Goal: Complete application form

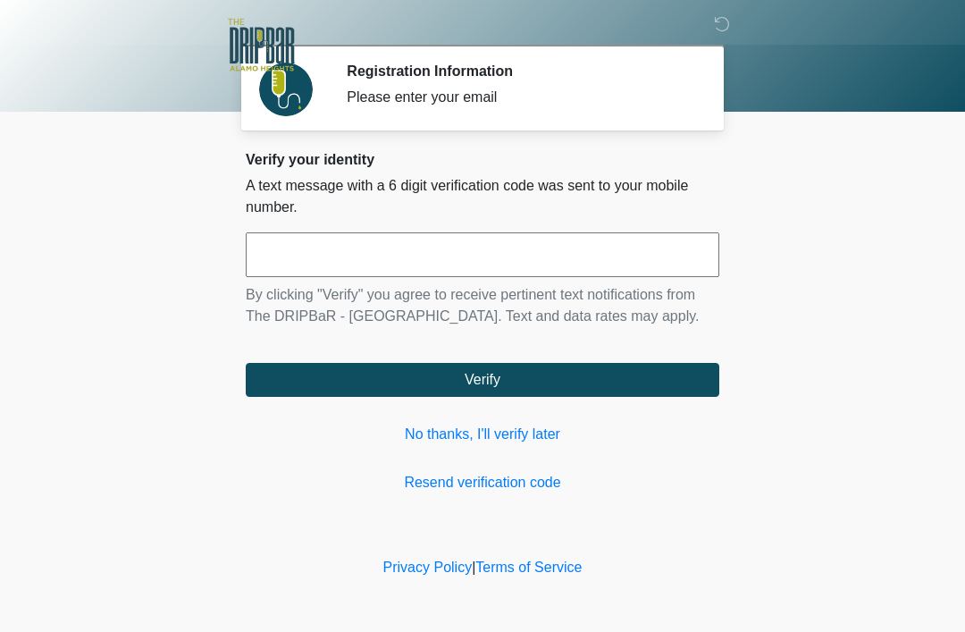
click at [522, 428] on link "No thanks, I'll verify later" at bounding box center [483, 433] width 474 height 21
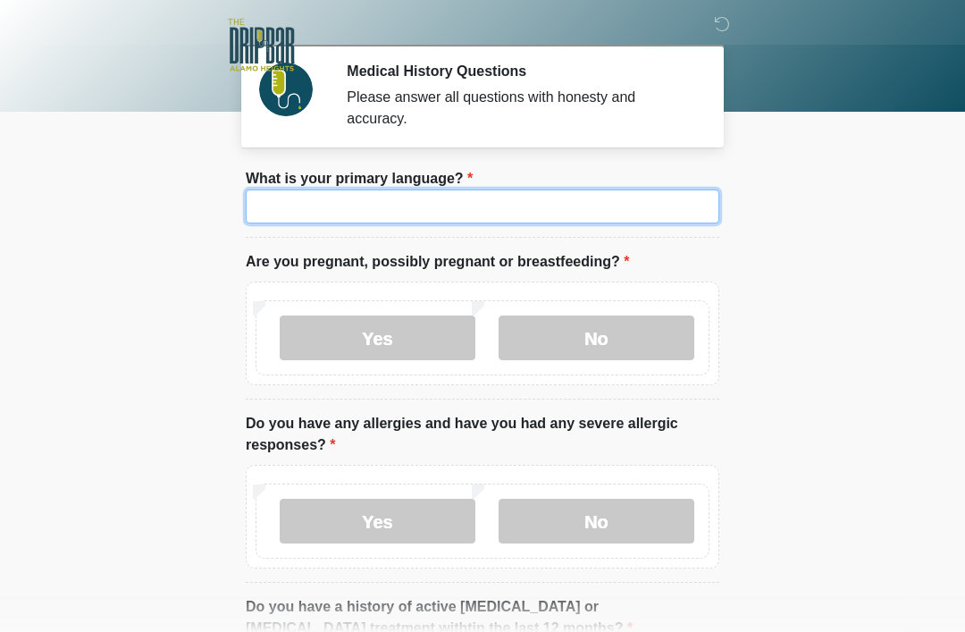
click at [564, 195] on input "What is your primary language?" at bounding box center [483, 206] width 474 height 34
type input "*******"
click at [407, 339] on label "Yes" at bounding box center [378, 337] width 196 height 45
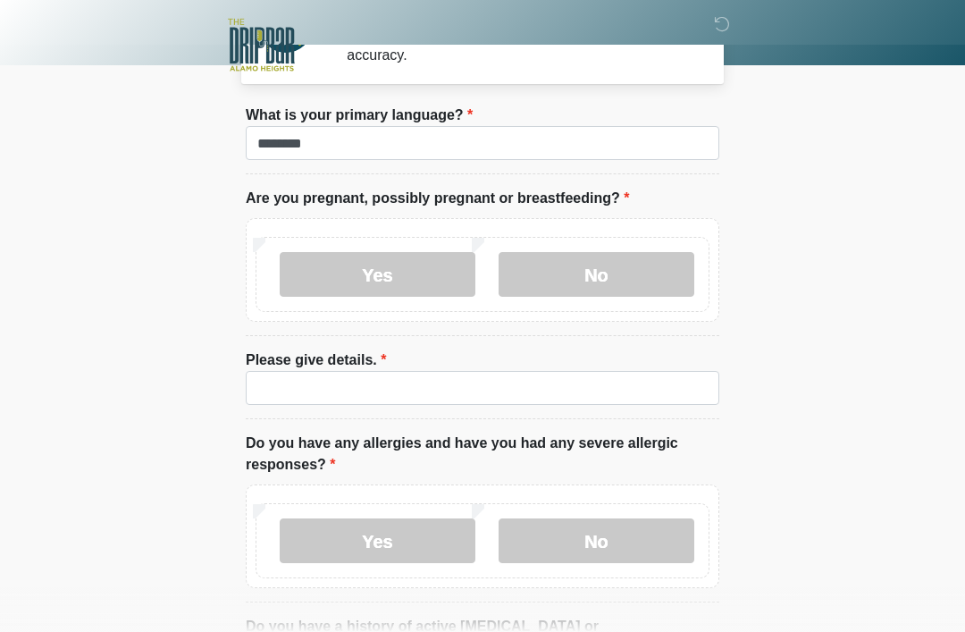
scroll to position [66, 0]
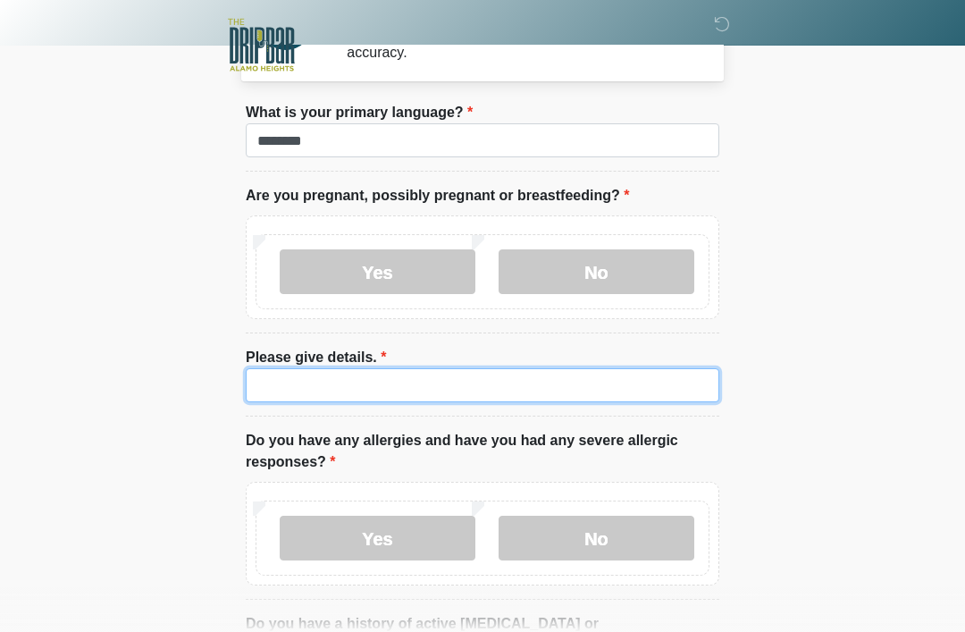
click at [610, 380] on input "Please give details." at bounding box center [483, 385] width 474 height 34
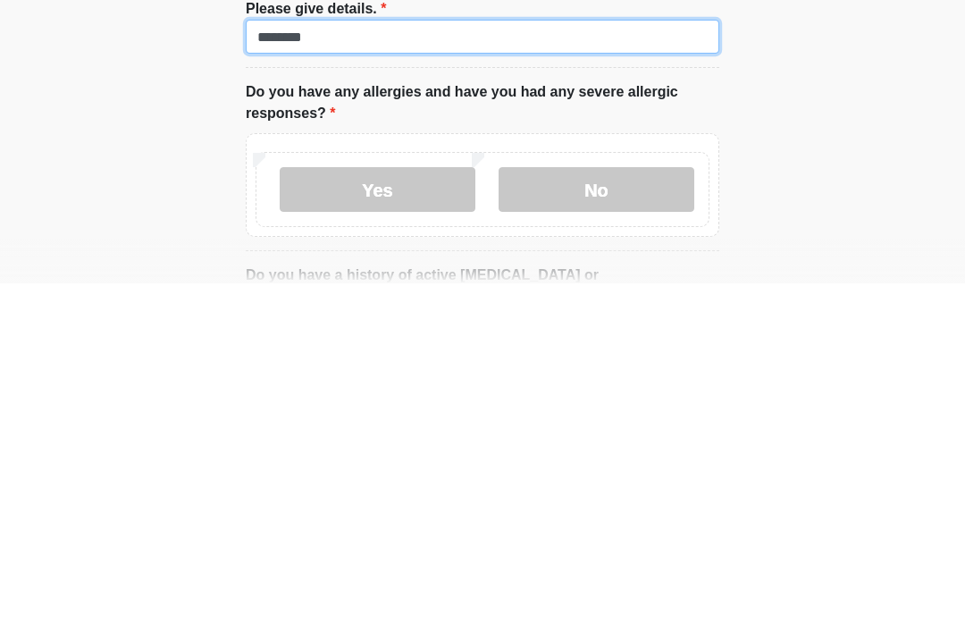
type input "********"
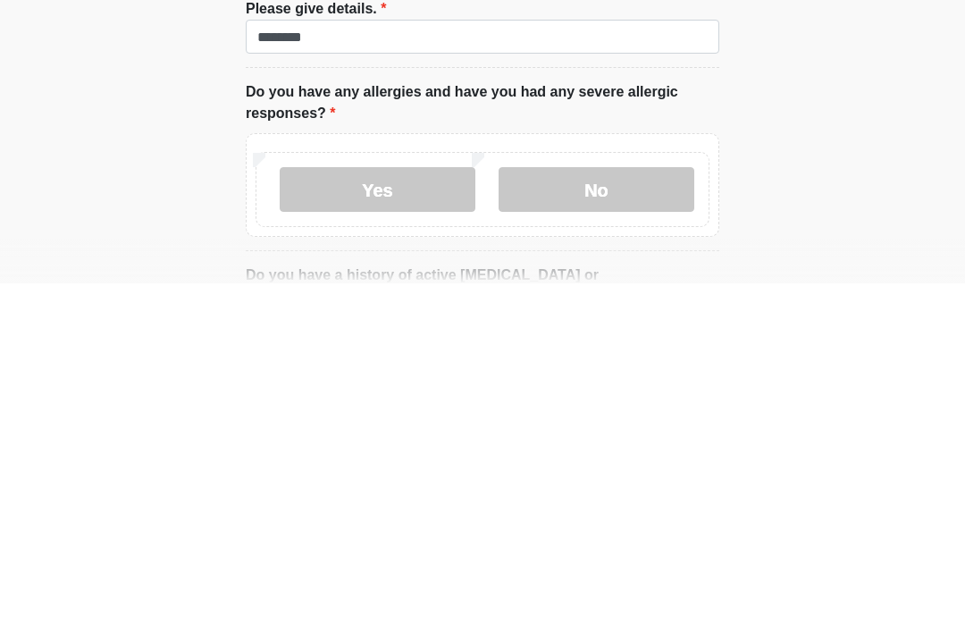
click at [625, 516] on label "No" at bounding box center [597, 538] width 196 height 45
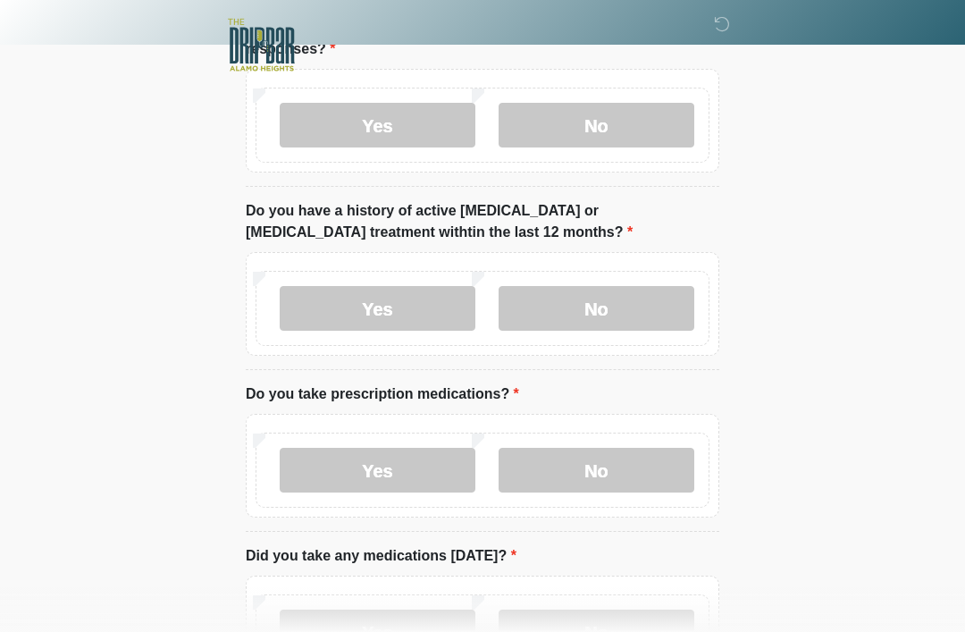
click at [649, 296] on label "No" at bounding box center [597, 308] width 196 height 45
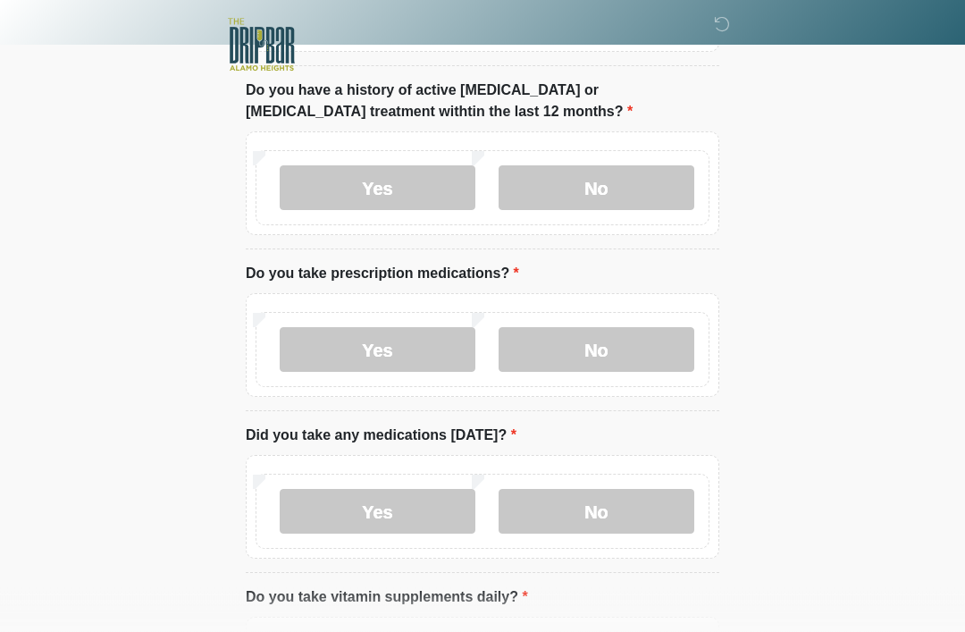
click at [423, 344] on label "Yes" at bounding box center [378, 350] width 196 height 45
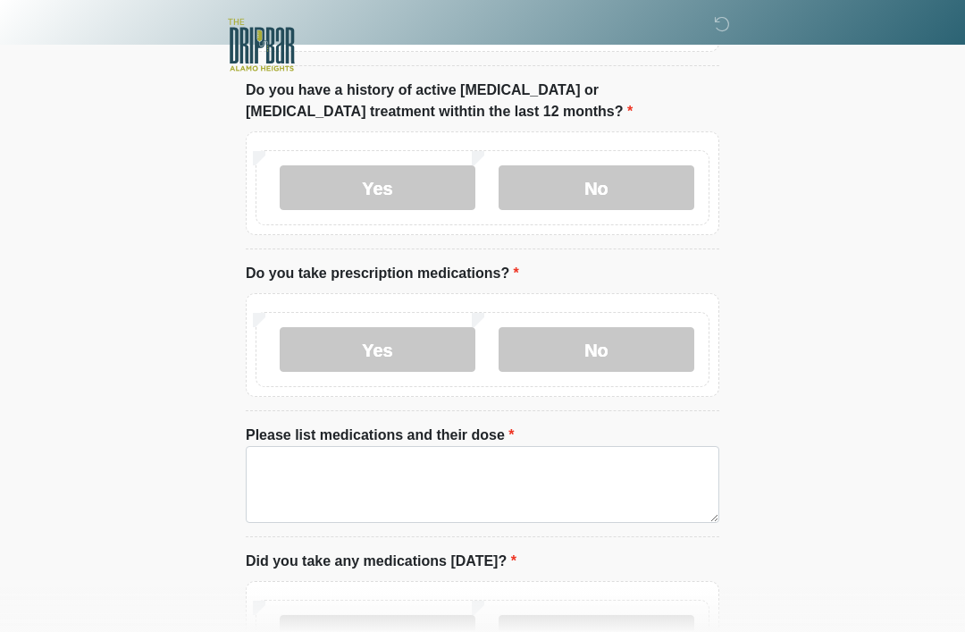
click at [628, 346] on label "No" at bounding box center [597, 349] width 196 height 45
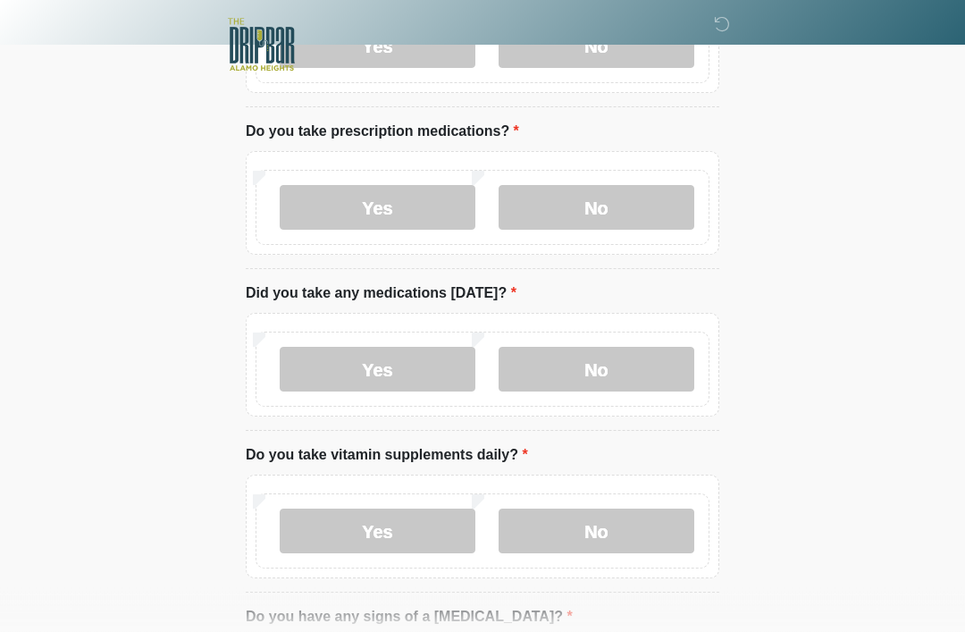
scroll to position [742, 0]
click at [620, 363] on label "No" at bounding box center [597, 369] width 196 height 45
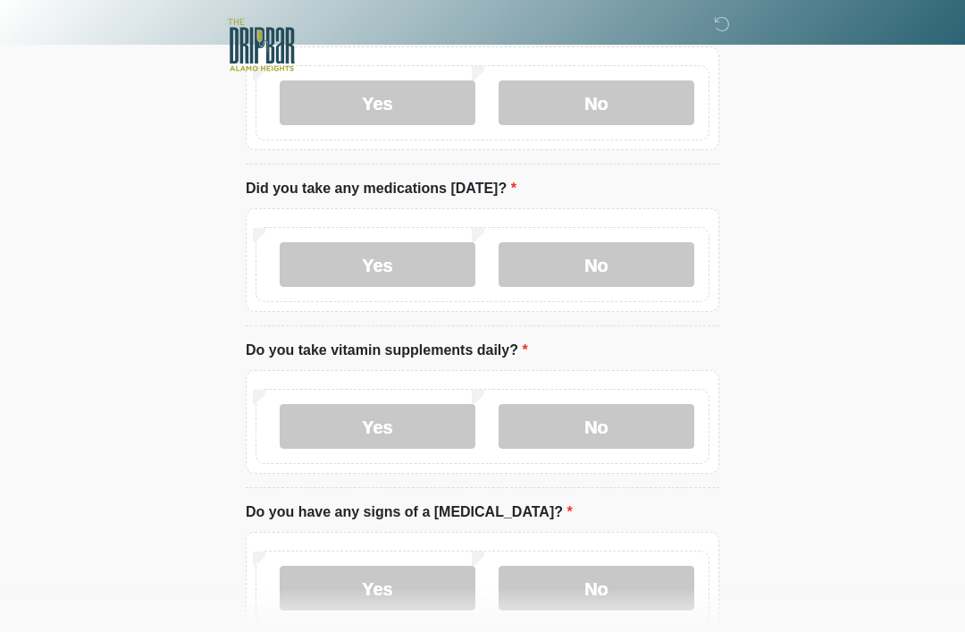
scroll to position [848, 0]
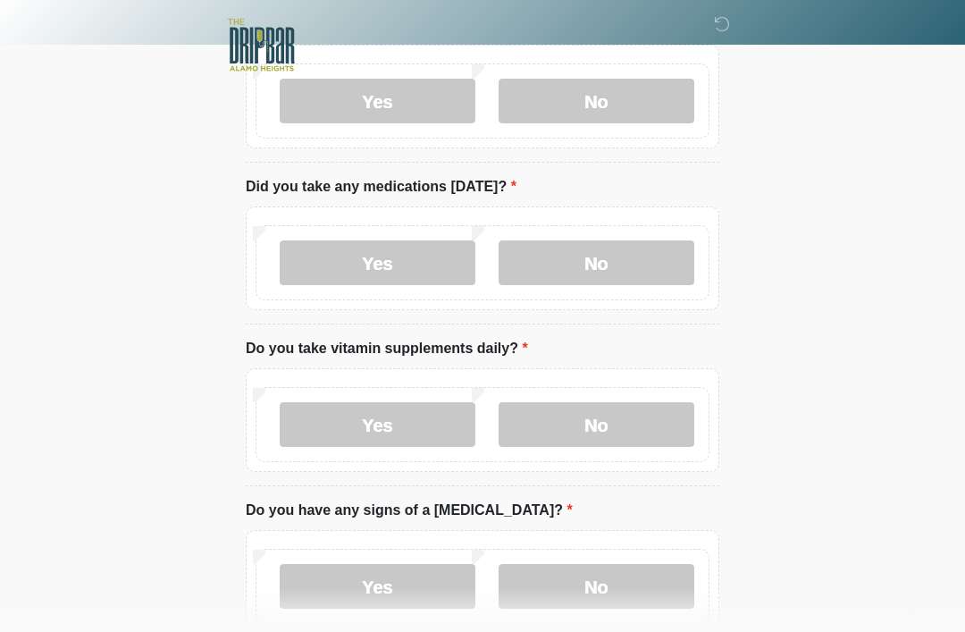
click at [633, 417] on label "No" at bounding box center [597, 424] width 196 height 45
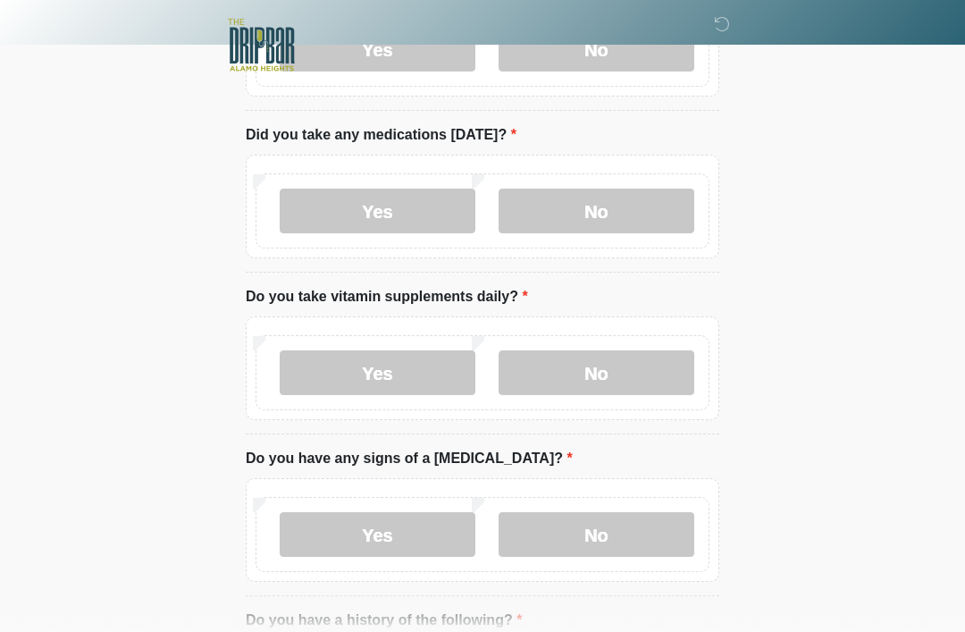
scroll to position [969, 0]
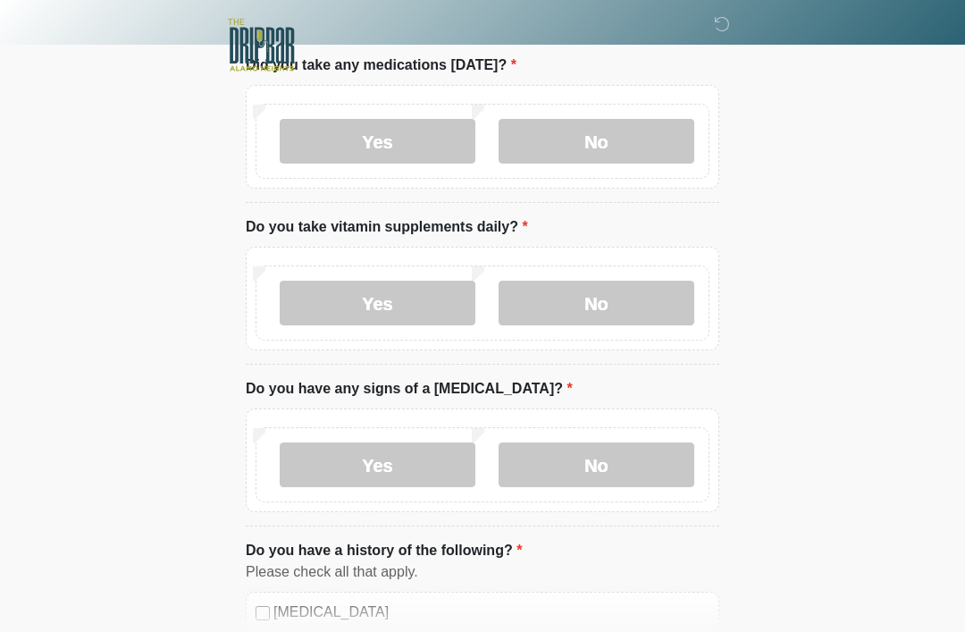
click at [394, 305] on label "Yes" at bounding box center [378, 303] width 196 height 45
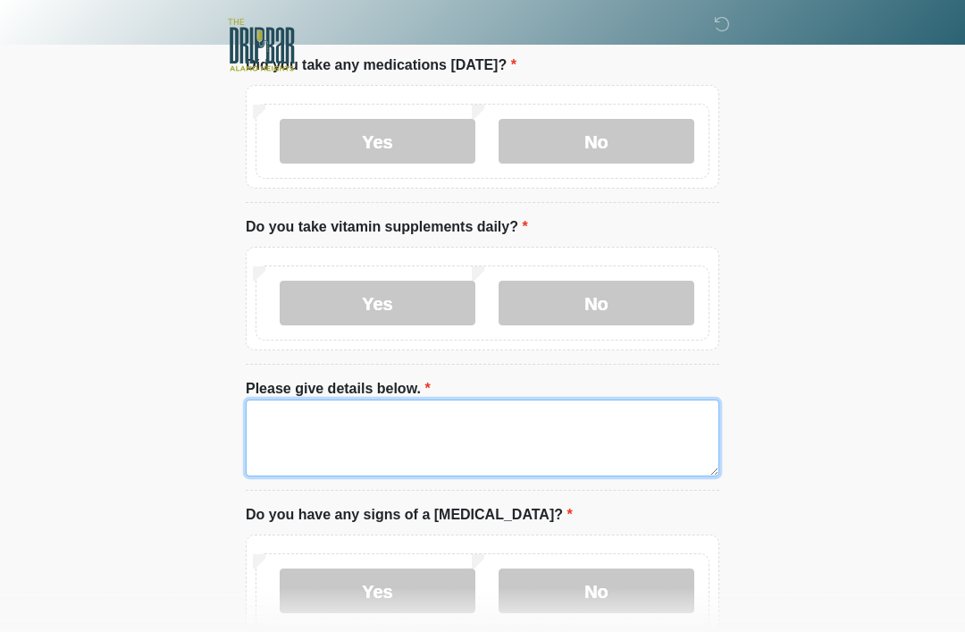
click at [466, 431] on textarea "Please give details below." at bounding box center [483, 437] width 474 height 77
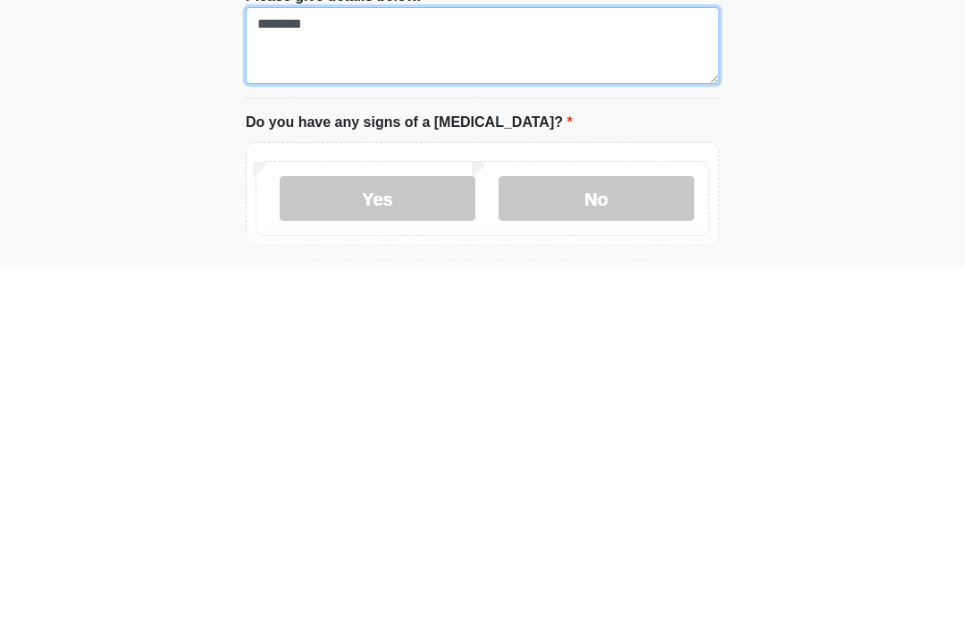
type textarea "********"
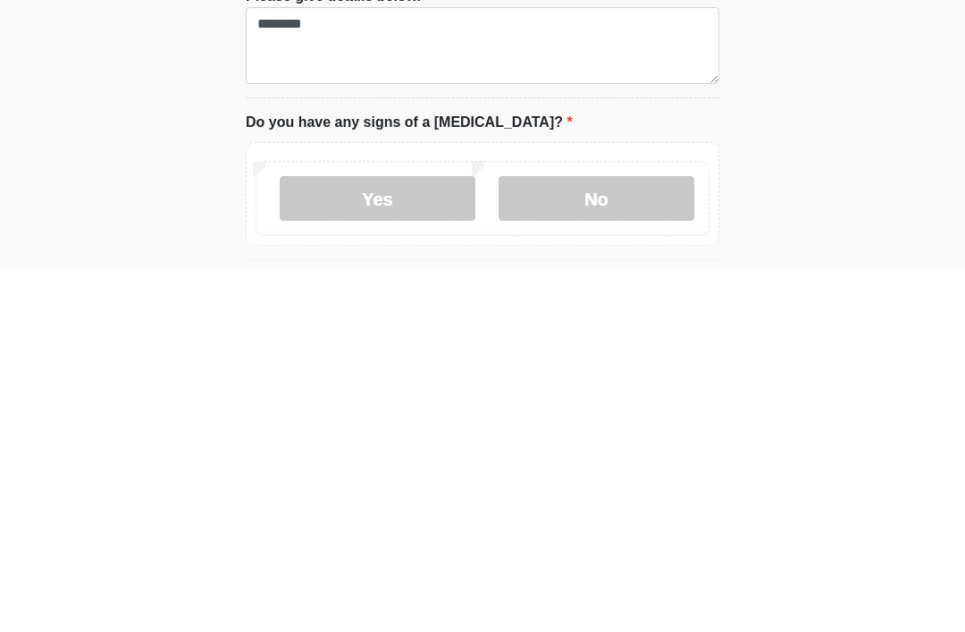
click at [611, 541] on label "No" at bounding box center [597, 563] width 196 height 45
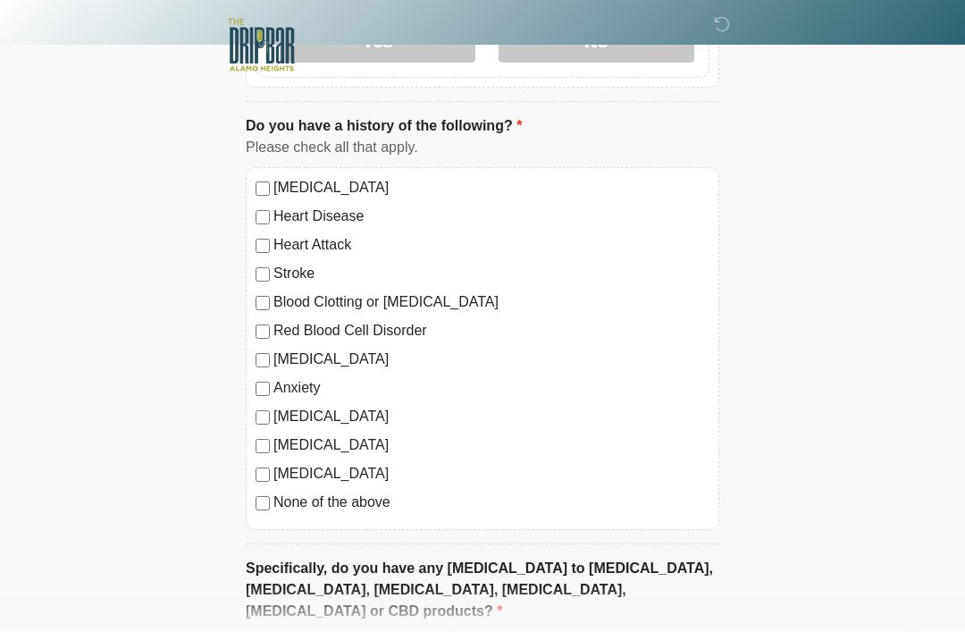
scroll to position [1530, 0]
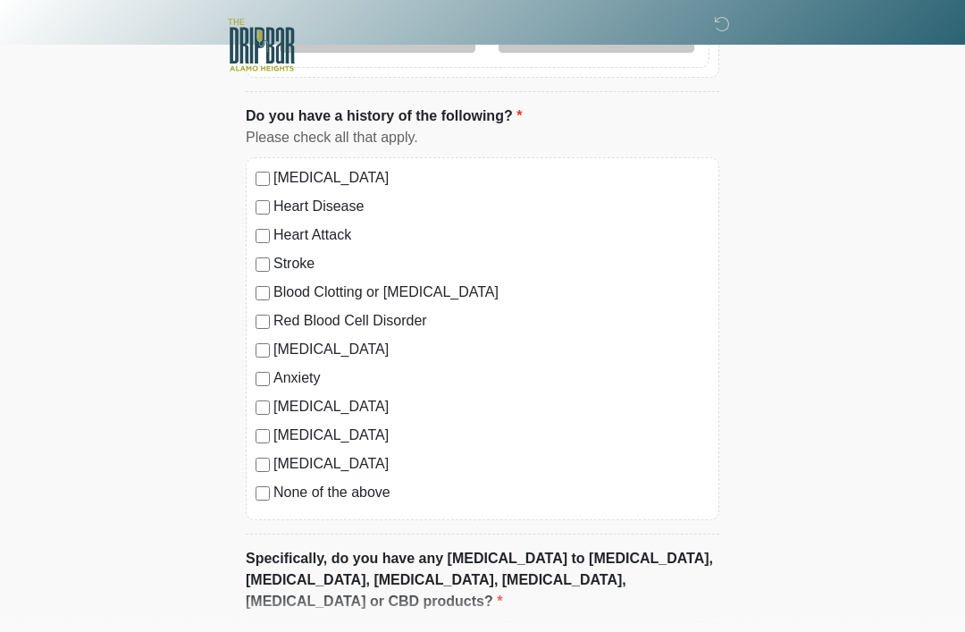
click at [352, 496] on label "None of the above" at bounding box center [491, 492] width 436 height 21
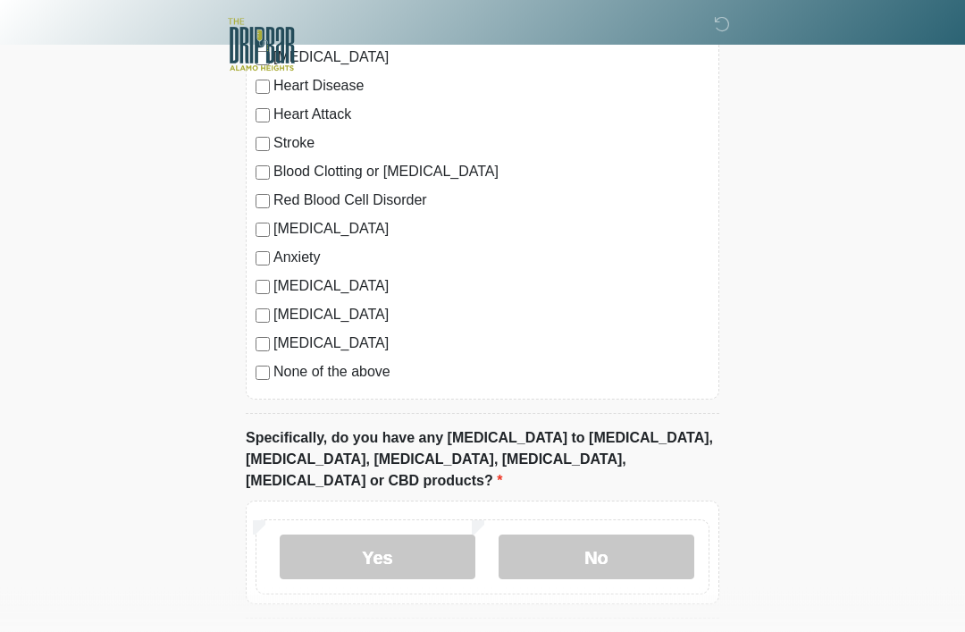
click at [643, 545] on label "No" at bounding box center [597, 557] width 196 height 45
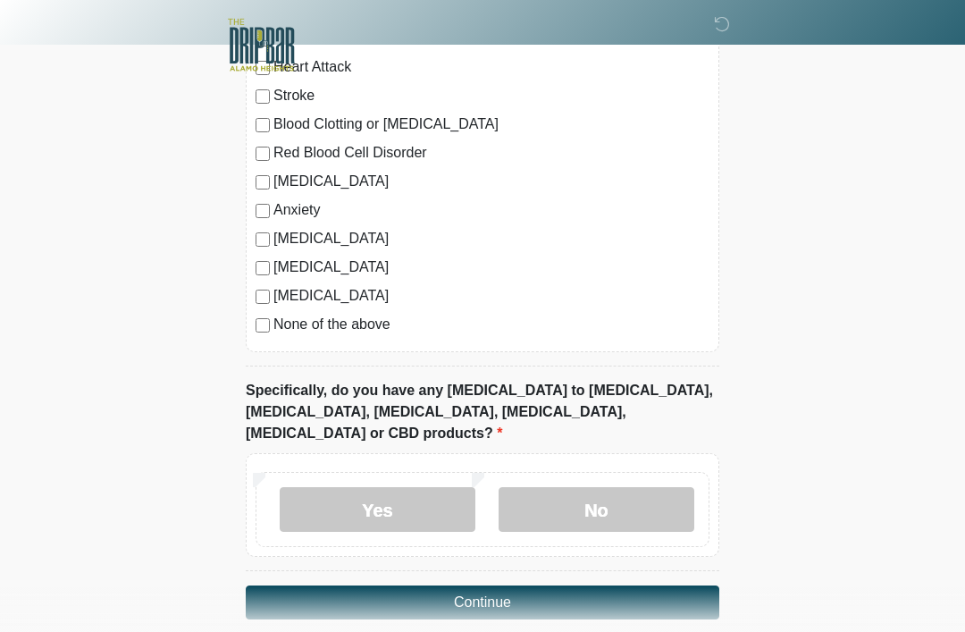
click at [544, 585] on button "Continue" at bounding box center [483, 602] width 474 height 34
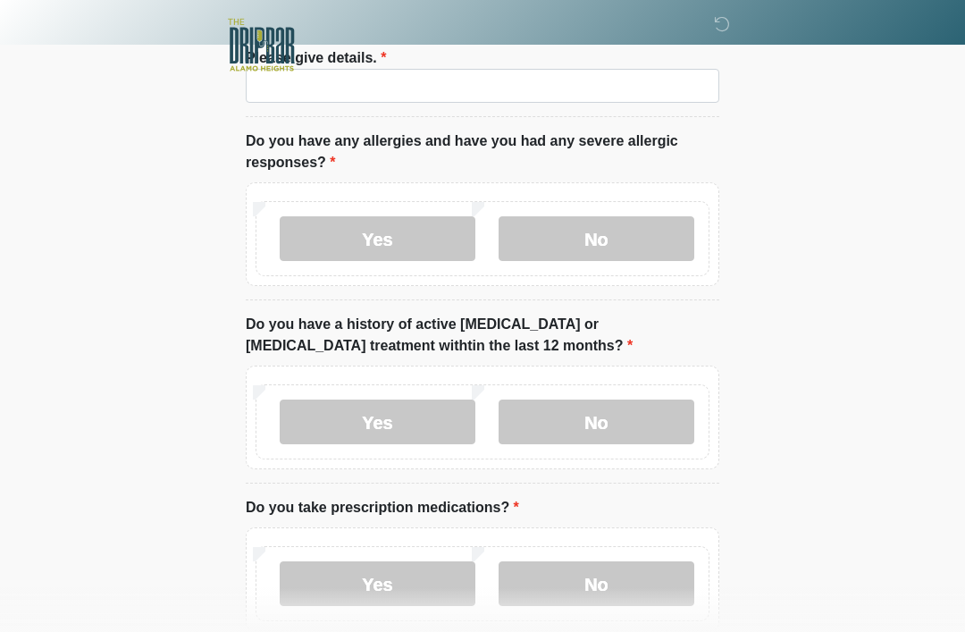
scroll to position [0, 0]
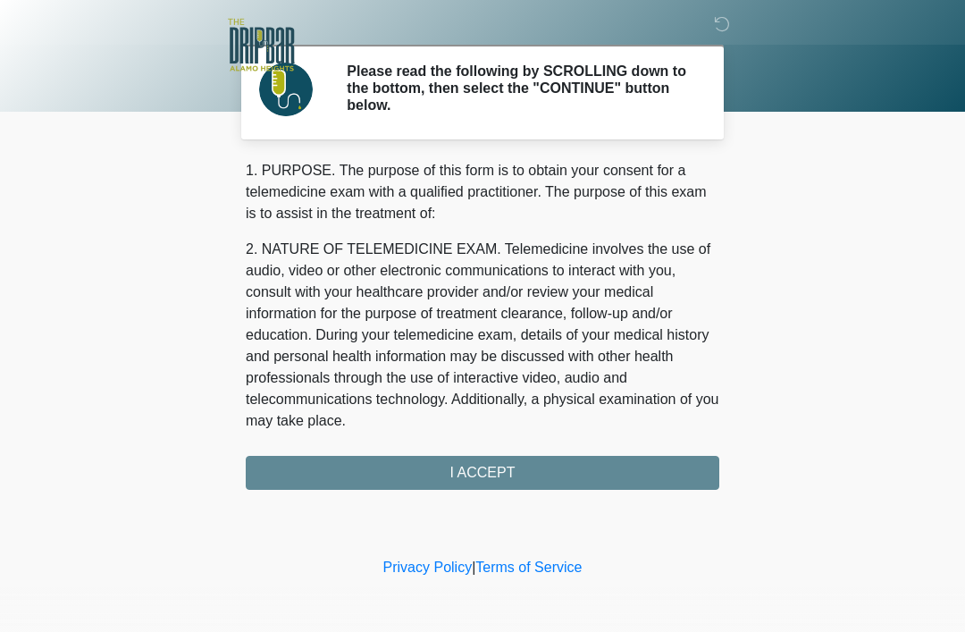
click at [692, 475] on div "1. PURPOSE. The purpose of this form is to obtain your consent for a telemedici…" at bounding box center [483, 325] width 474 height 330
click at [683, 470] on div "1. PURPOSE. The purpose of this form is to obtain your consent for a telemedici…" at bounding box center [483, 325] width 474 height 330
click at [585, 483] on div "1. PURPOSE. The purpose of this form is to obtain your consent for a telemedici…" at bounding box center [483, 325] width 474 height 330
click at [593, 475] on div "1. PURPOSE. The purpose of this form is to obtain your consent for a telemedici…" at bounding box center [483, 325] width 474 height 330
click at [548, 469] on div "1. PURPOSE. The purpose of this form is to obtain your consent for a telemedici…" at bounding box center [483, 325] width 474 height 330
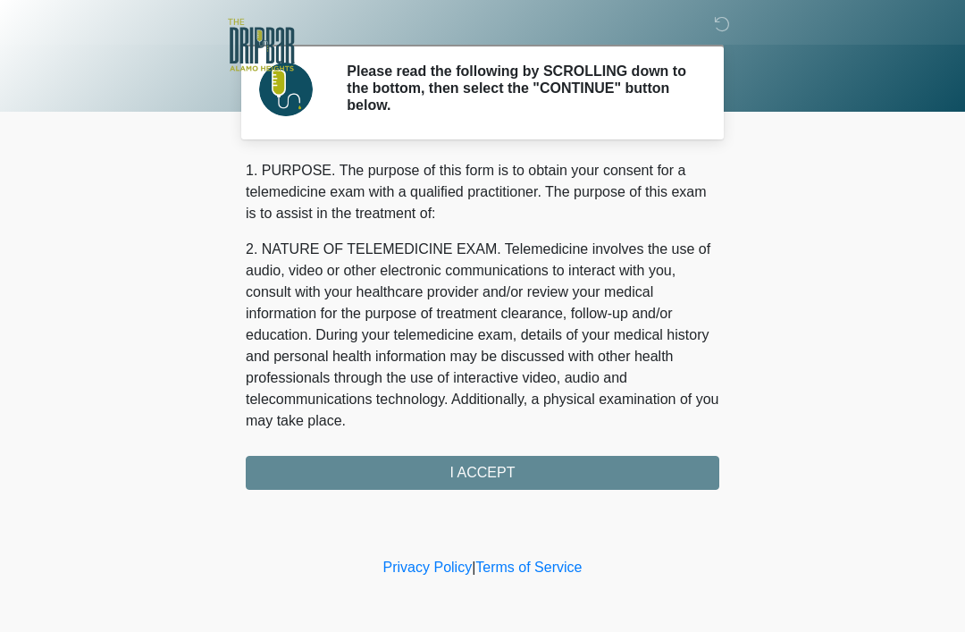
click at [544, 477] on div "1. PURPOSE. The purpose of this form is to obtain your consent for a telemedici…" at bounding box center [483, 325] width 474 height 330
click at [564, 89] on div at bounding box center [469, 45] width 536 height 90
click at [538, 323] on p "2. NATURE OF TELEMEDICINE EXAM. Telemedicine involves the use of audio, video o…" at bounding box center [483, 335] width 474 height 193
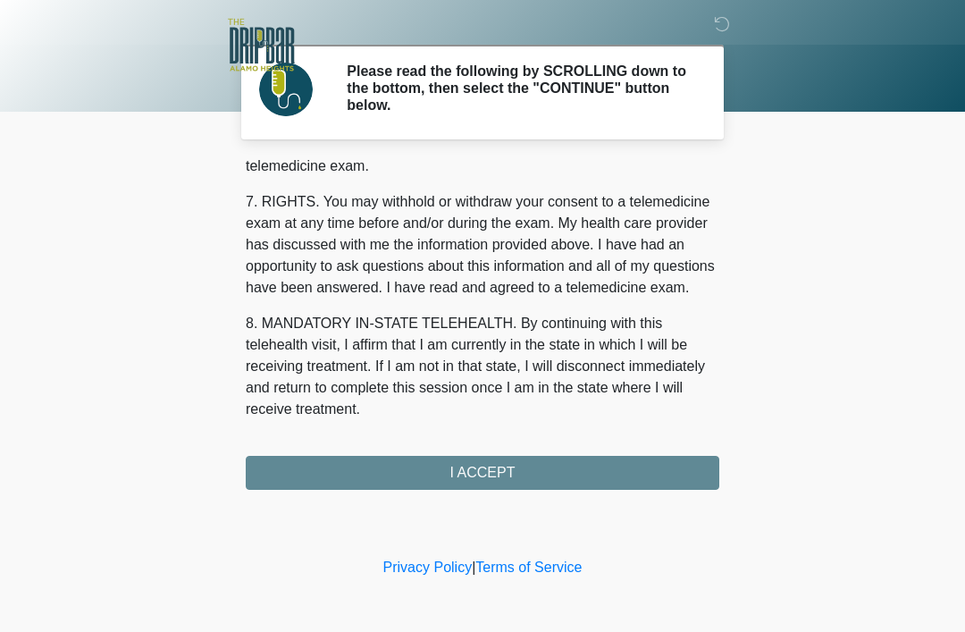
scroll to position [784, 0]
click at [541, 480] on button "I ACCEPT" at bounding box center [483, 473] width 474 height 34
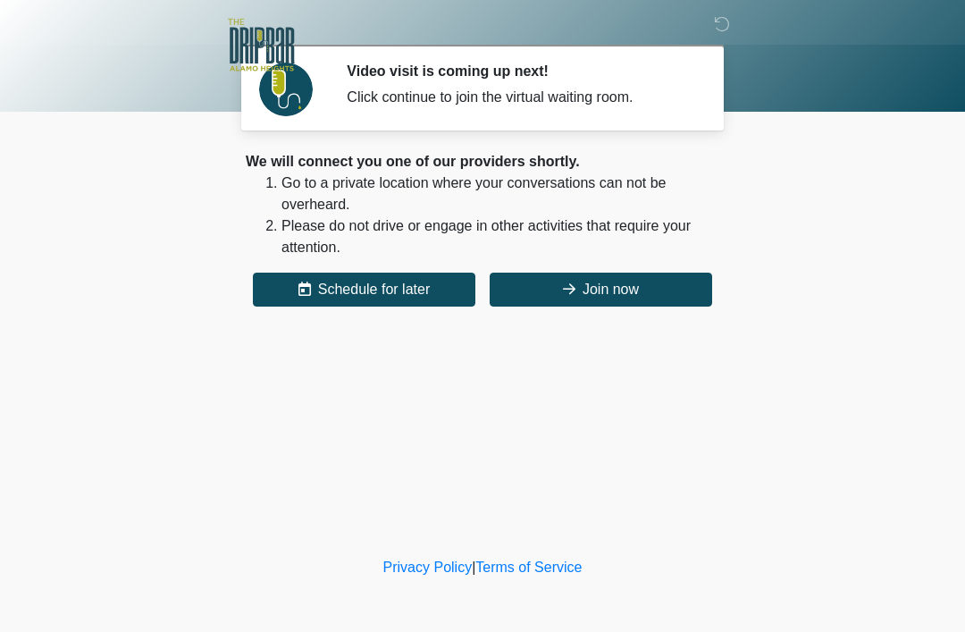
click at [631, 294] on button "Join now" at bounding box center [601, 290] width 222 height 34
